Goal: Navigation & Orientation: Find specific page/section

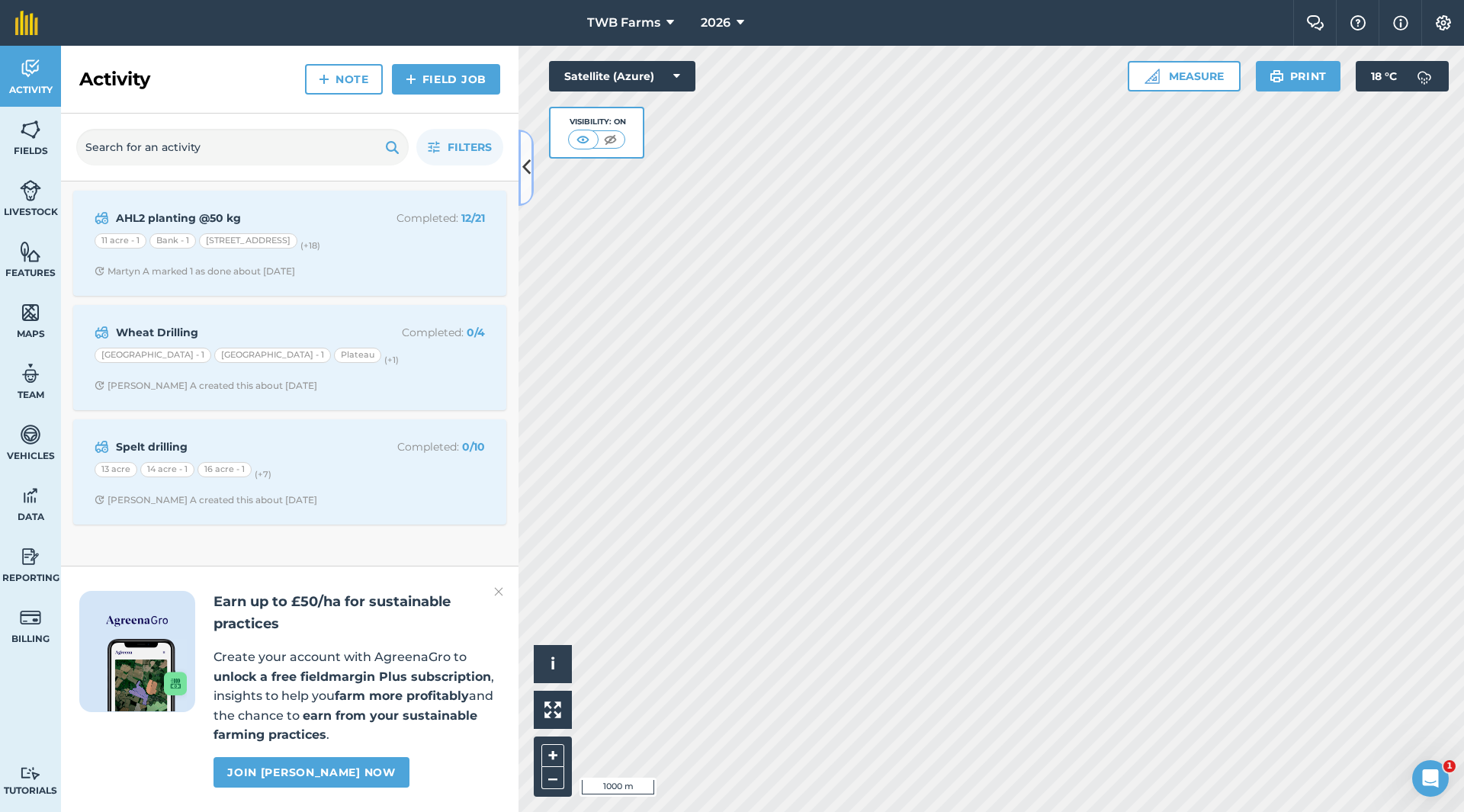
click at [526, 158] on icon at bounding box center [526, 167] width 9 height 27
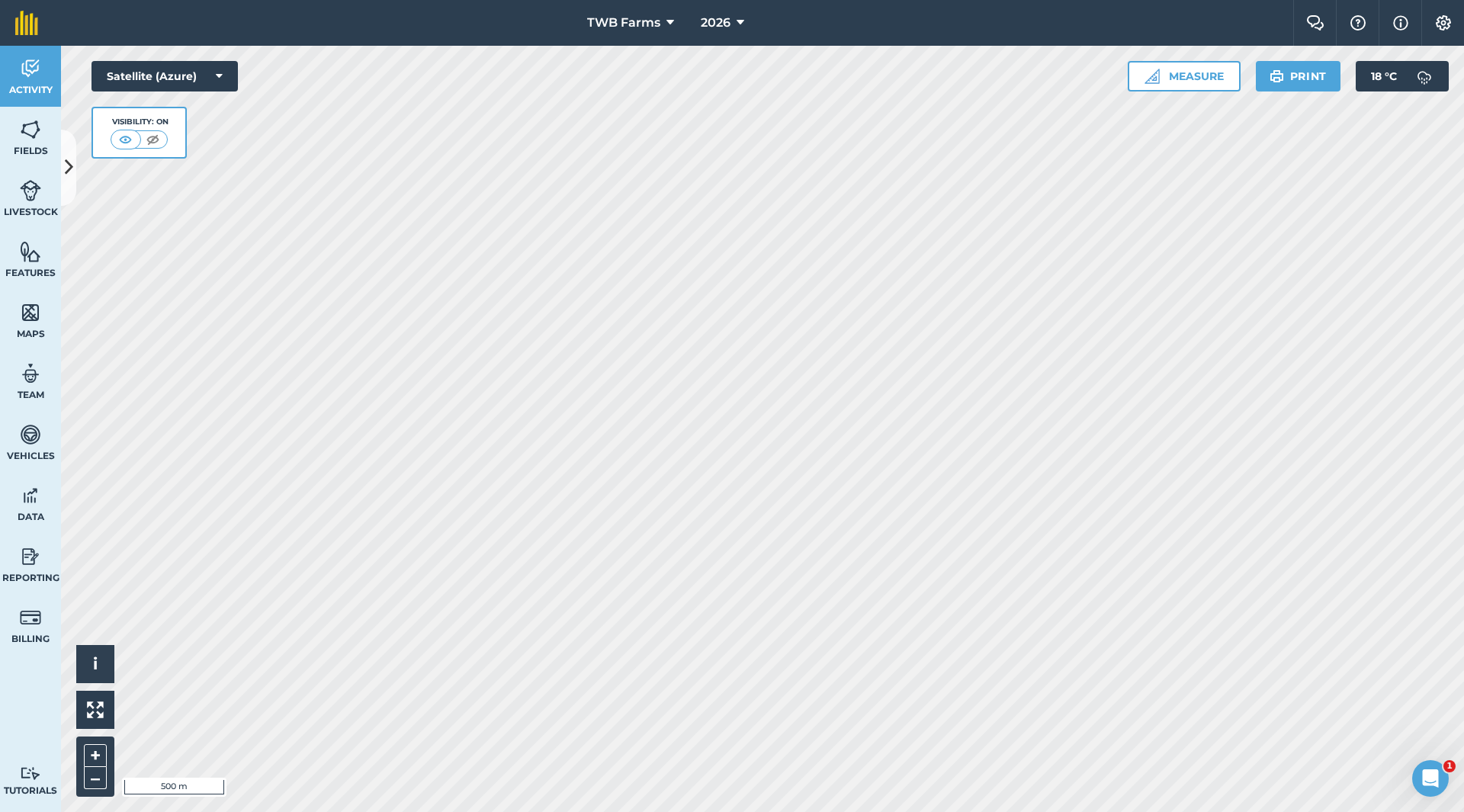
click at [831, 16] on div "TWB Farms 2026 Farm Chat Help Info Settings TWB Farms - 2026 Reproduced with th…" at bounding box center [732, 406] width 1464 height 812
click at [1123, 811] on html "TWB Farms 2026 Farm Chat Help Info Settings TWB Farms - 2026 Reproduced with th…" at bounding box center [732, 406] width 1464 height 812
click at [950, 811] on html "TWB Farms 2026 Farm Chat Help Info Settings TWB Farms - 2026 Reproduced with th…" at bounding box center [732, 406] width 1464 height 812
click at [791, 811] on html "TWB Farms 2026 Farm Chat Help Info Settings TWB Farms - 2026 Reproduced with th…" at bounding box center [732, 406] width 1464 height 812
click at [705, 811] on html "TWB Farms 2026 Farm Chat Help Info Settings TWB Farms - 2026 Reproduced with th…" at bounding box center [732, 406] width 1464 height 812
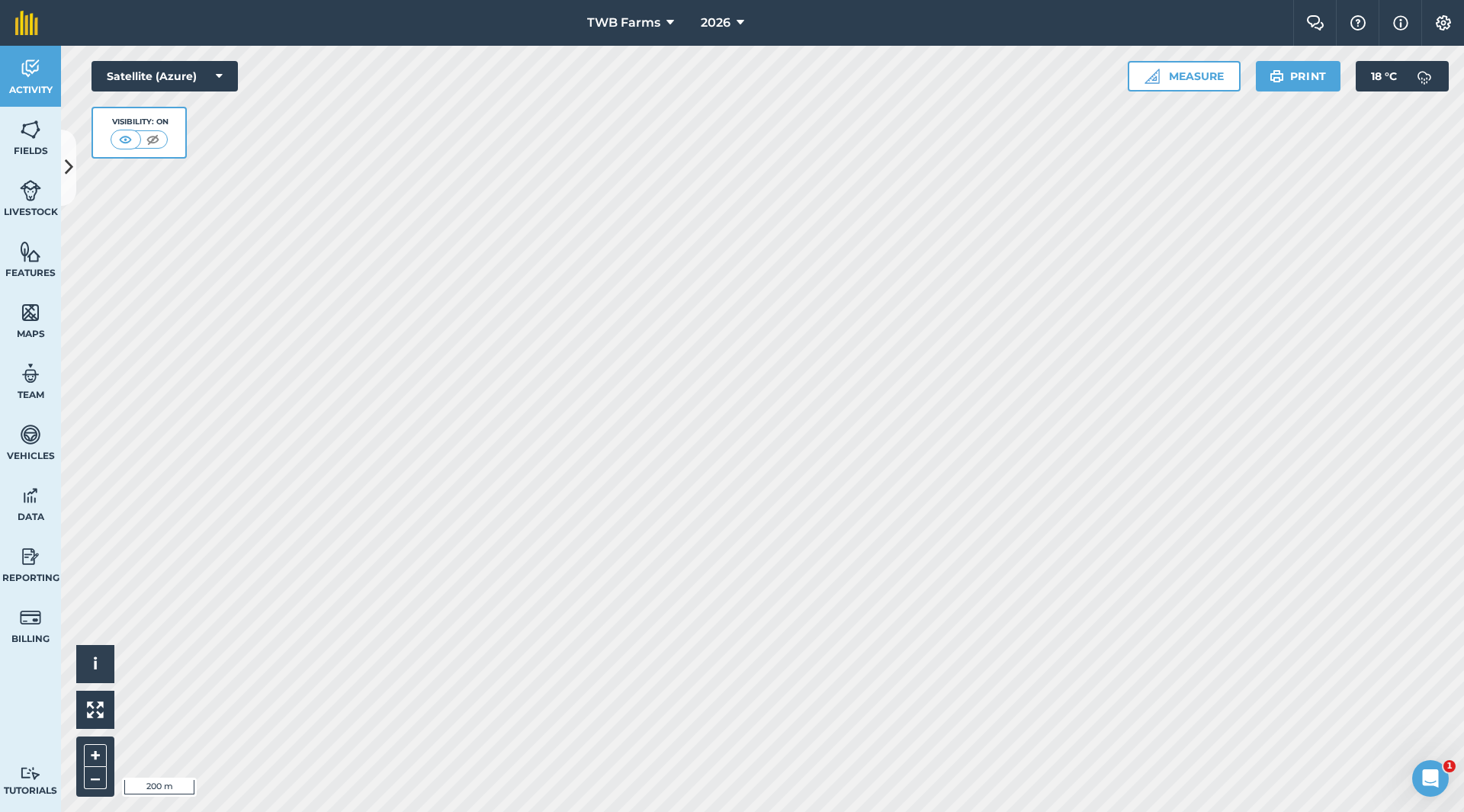
click at [818, 811] on html "TWB Farms 2026 Farm Chat Help Info Settings TWB Farms - 2026 Reproduced with th…" at bounding box center [732, 406] width 1464 height 812
click at [959, 811] on html "TWB Farms 2026 Farm Chat Help Info Settings TWB Farms - 2026 Reproduced with th…" at bounding box center [732, 406] width 1464 height 812
click at [872, 811] on html "TWB Farms 2026 Farm Chat Help Info Settings TWB Farms - 2026 Reproduced with th…" at bounding box center [732, 406] width 1464 height 812
